Goal: Information Seeking & Learning: Learn about a topic

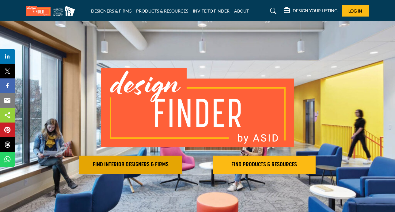
click at [131, 161] on h2 "FIND INTERIOR DESIGNERS & FIRMS" at bounding box center [130, 164] width 99 height 7
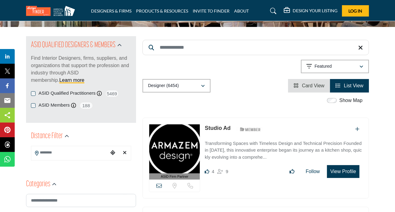
scroll to position [61, 0]
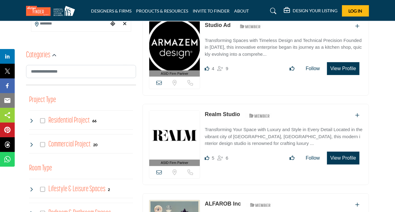
scroll to position [214, 0]
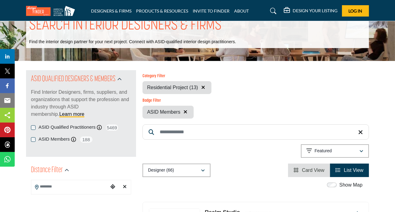
scroll to position [31, 0]
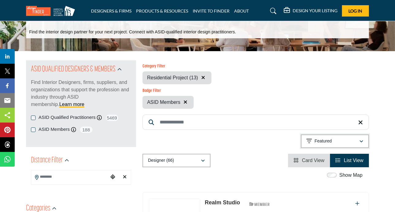
click at [341, 141] on div "Featured" at bounding box center [332, 140] width 53 height 7
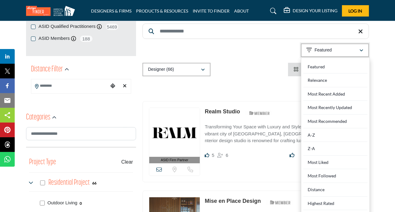
scroll to position [122, 0]
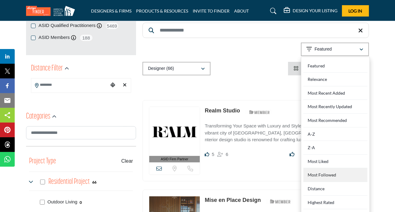
click at [327, 175] on Followed "Most Followed" at bounding box center [335, 175] width 64 height 14
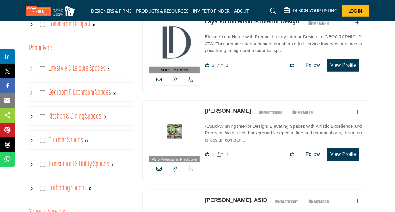
scroll to position [370, 0]
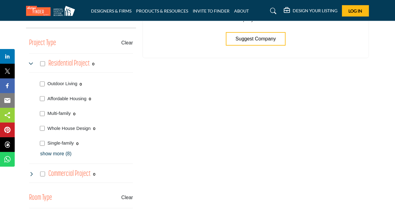
scroll to position [184, 0]
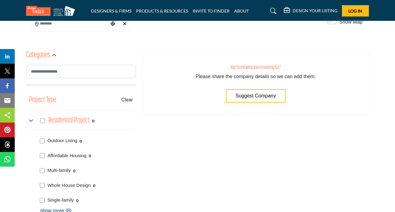
click at [311, 10] on h5 "DESIGN YOUR LISTING" at bounding box center [314, 11] width 45 height 6
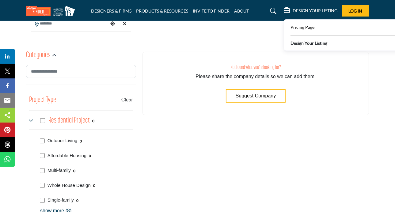
click at [316, 44] on b "Design Your Listing" at bounding box center [308, 43] width 37 height 6
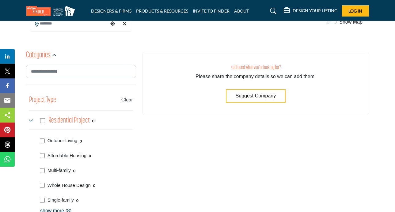
click at [265, 97] on span "Suggest Company" at bounding box center [255, 95] width 40 height 5
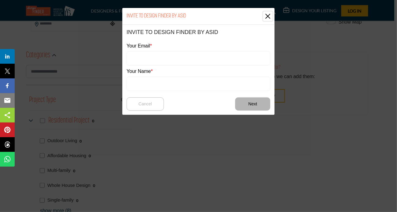
click at [270, 14] on button "Close" at bounding box center [268, 16] width 9 height 9
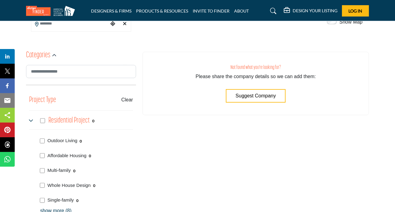
click at [357, 93] on div "Not found what you're looking for? Please share the company details so we can a…" at bounding box center [255, 83] width 226 height 63
click at [244, 9] on link "ABOUT" at bounding box center [241, 10] width 15 height 5
